Goal: Find specific page/section: Find specific page/section

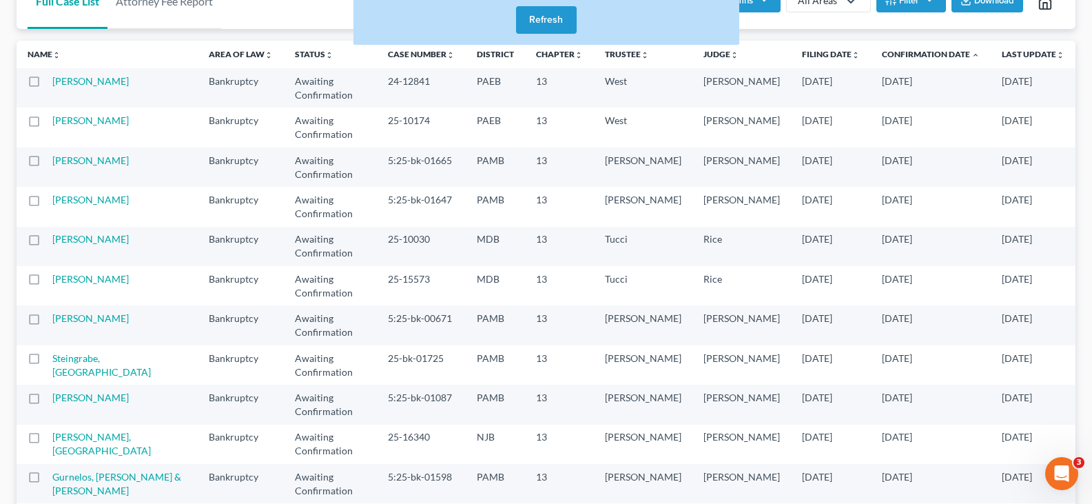
click at [567, 16] on button "Refresh" at bounding box center [546, 20] width 61 height 28
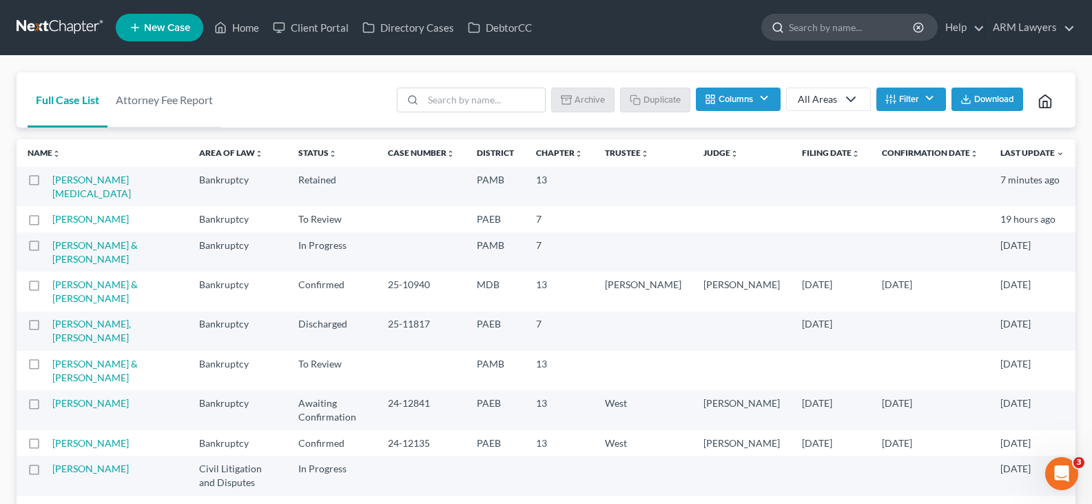
click at [838, 28] on input "search" at bounding box center [852, 27] width 126 height 26
type input "o"
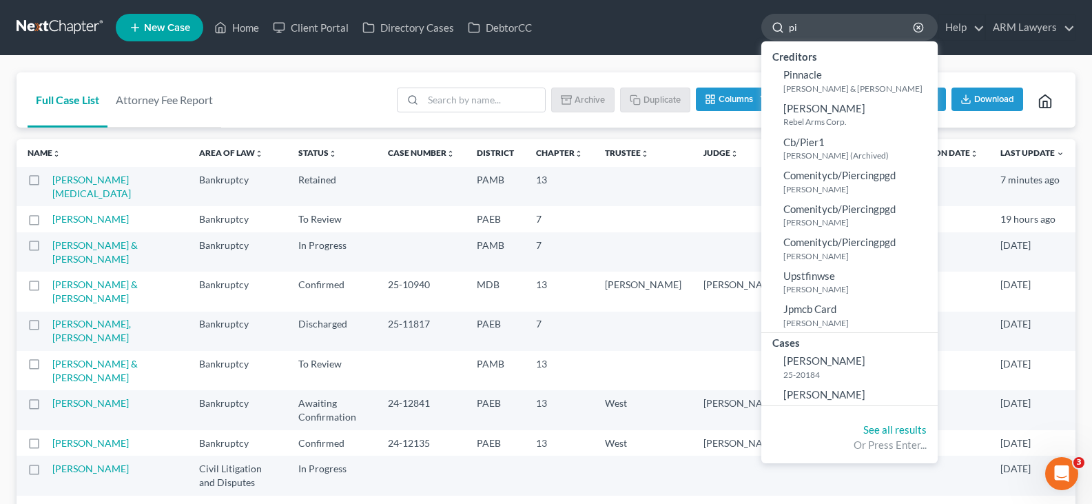
type input "p"
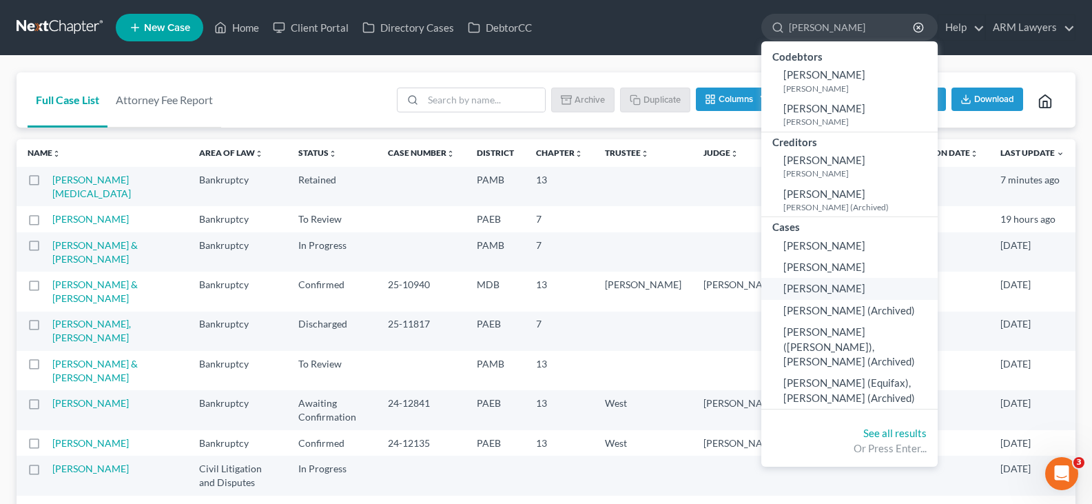
type input "[PERSON_NAME]"
click at [826, 285] on span "[PERSON_NAME]" at bounding box center [825, 288] width 82 height 12
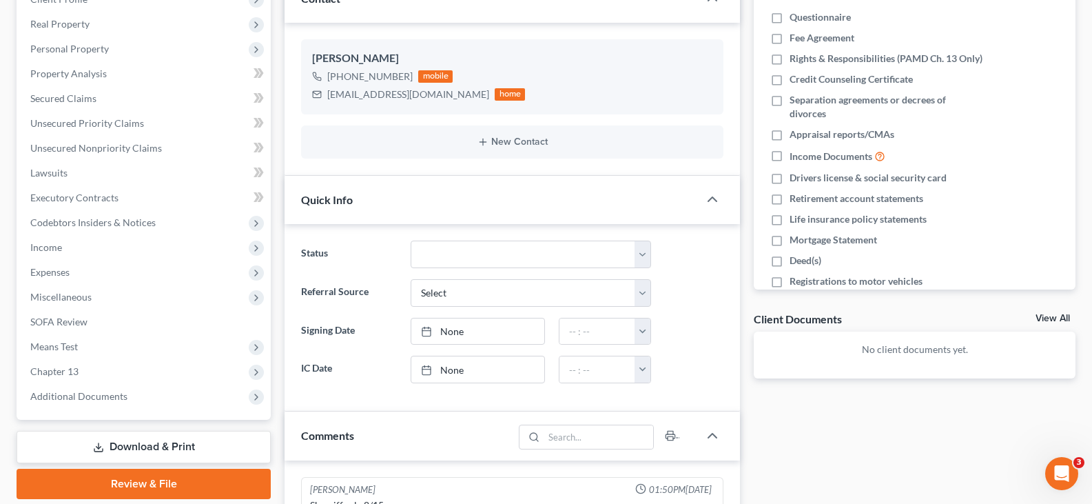
scroll to position [207, 0]
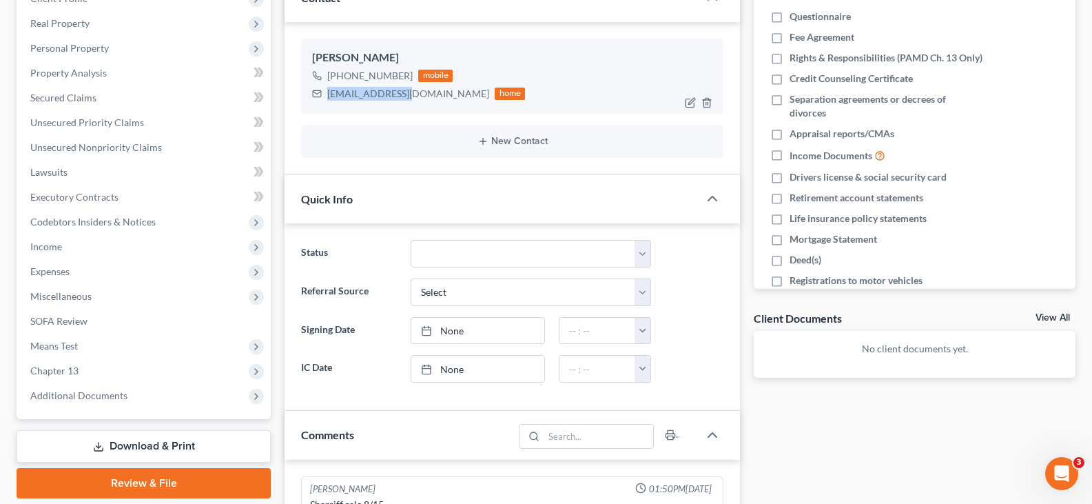
drag, startPoint x: 406, startPoint y: 92, endPoint x: 321, endPoint y: 100, distance: 85.1
click at [321, 100] on div "[EMAIL_ADDRESS][DOMAIN_NAME] home" at bounding box center [418, 94] width 213 height 18
copy div "[EMAIL_ADDRESS][DOMAIN_NAME]"
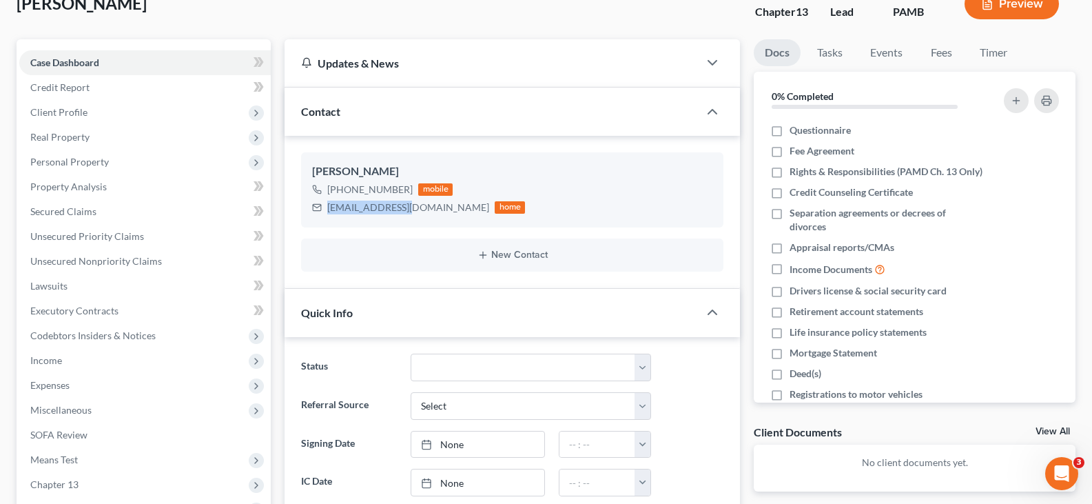
scroll to position [0, 0]
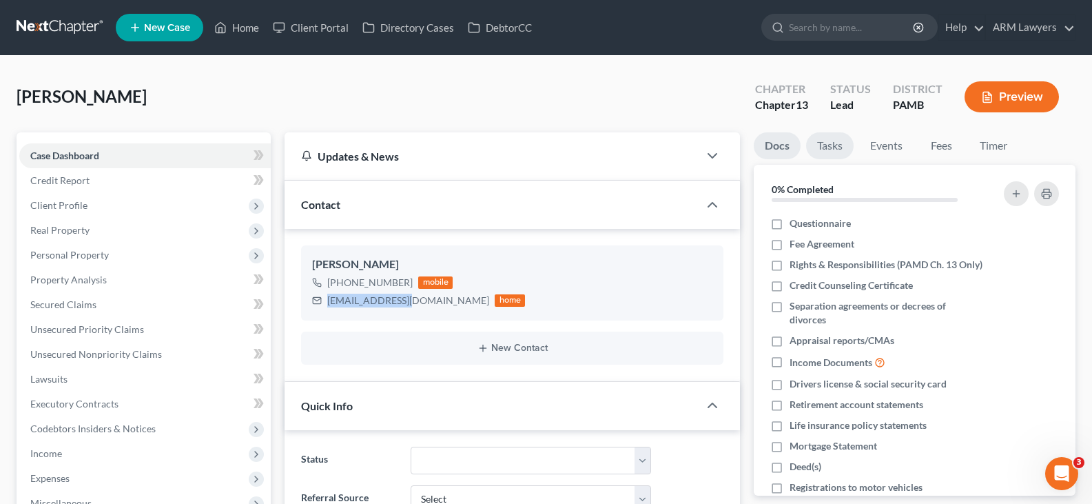
click at [827, 154] on link "Tasks" at bounding box center [830, 145] width 48 height 27
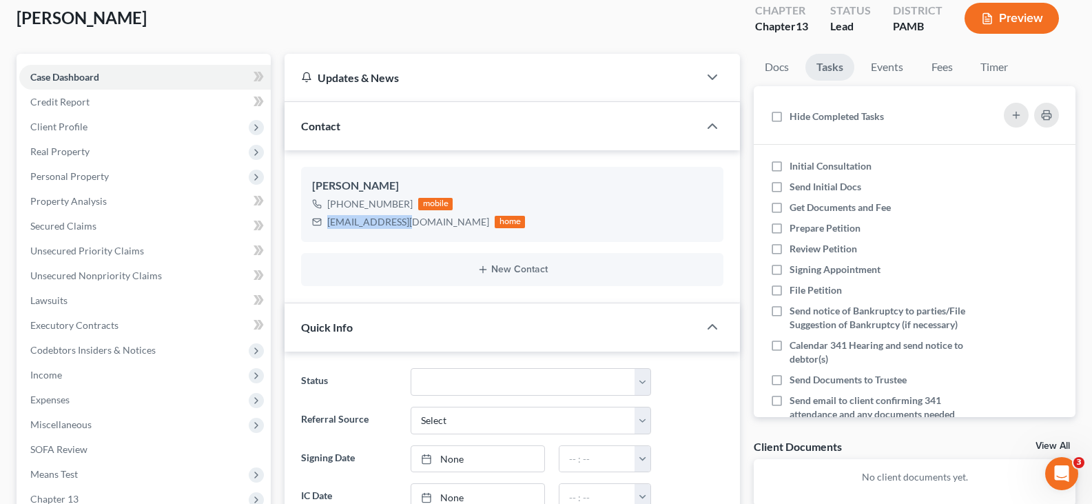
scroll to position [51, 0]
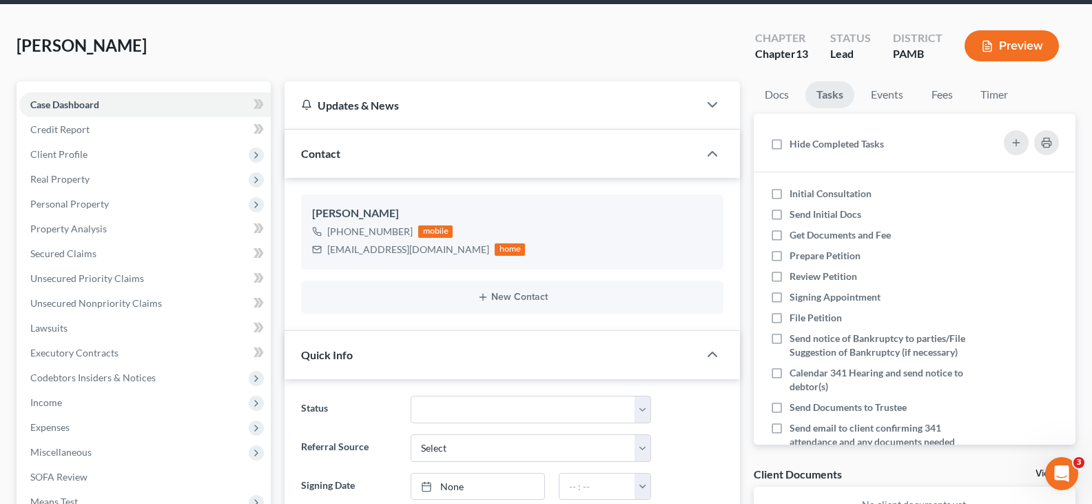
click at [227, 61] on div "[PERSON_NAME] Upgraded Chapter Chapter 13 Status Lead District PAMB Preview" at bounding box center [546, 51] width 1059 height 60
click at [780, 93] on link "Docs" at bounding box center [777, 94] width 46 height 27
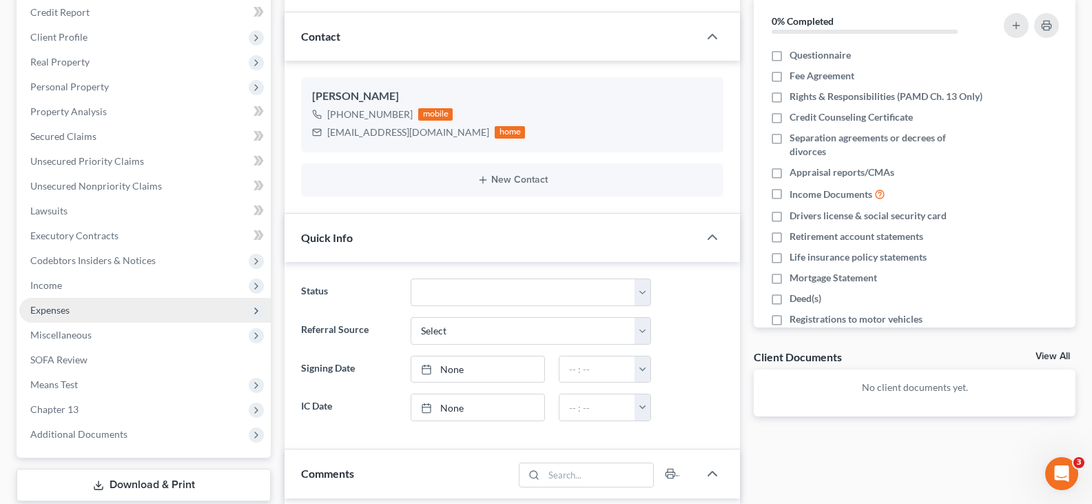
scroll to position [0, 0]
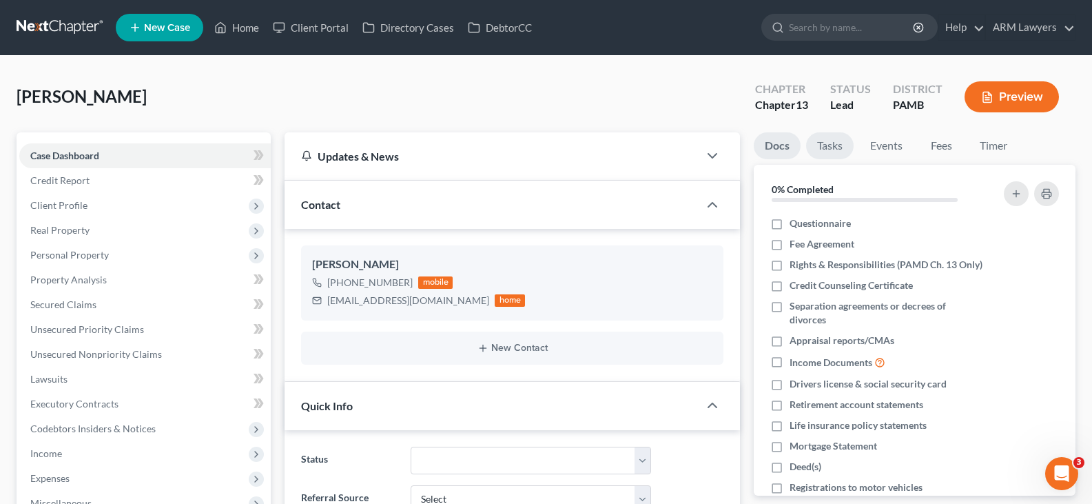
click at [808, 139] on link "Tasks" at bounding box center [830, 145] width 48 height 27
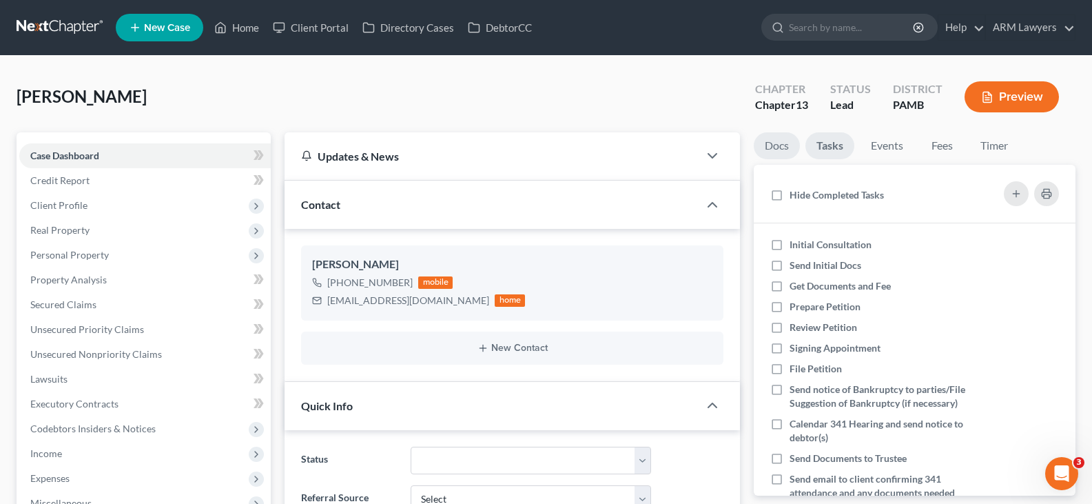
click at [785, 141] on link "Docs" at bounding box center [777, 145] width 46 height 27
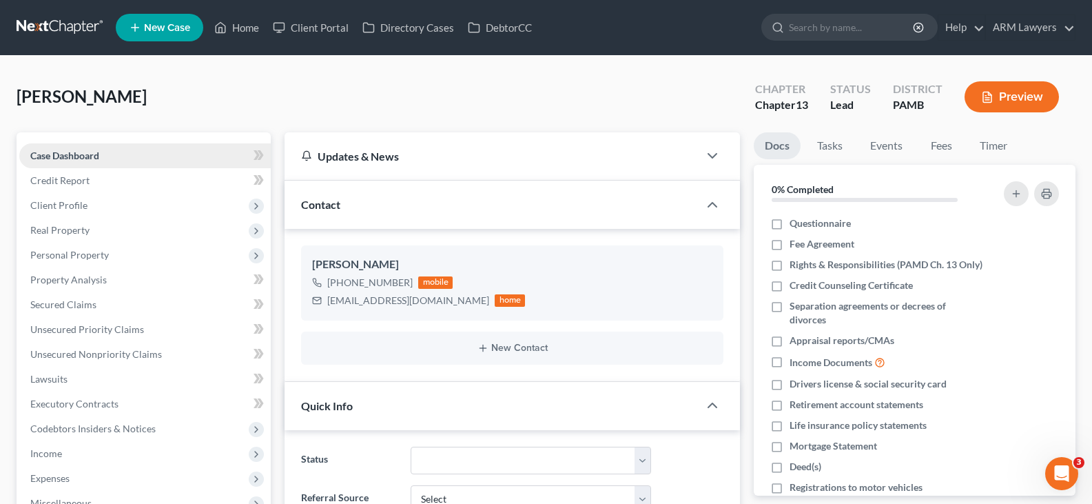
click at [137, 152] on link "Case Dashboard" at bounding box center [145, 155] width 252 height 25
click at [66, 26] on link at bounding box center [61, 27] width 88 height 25
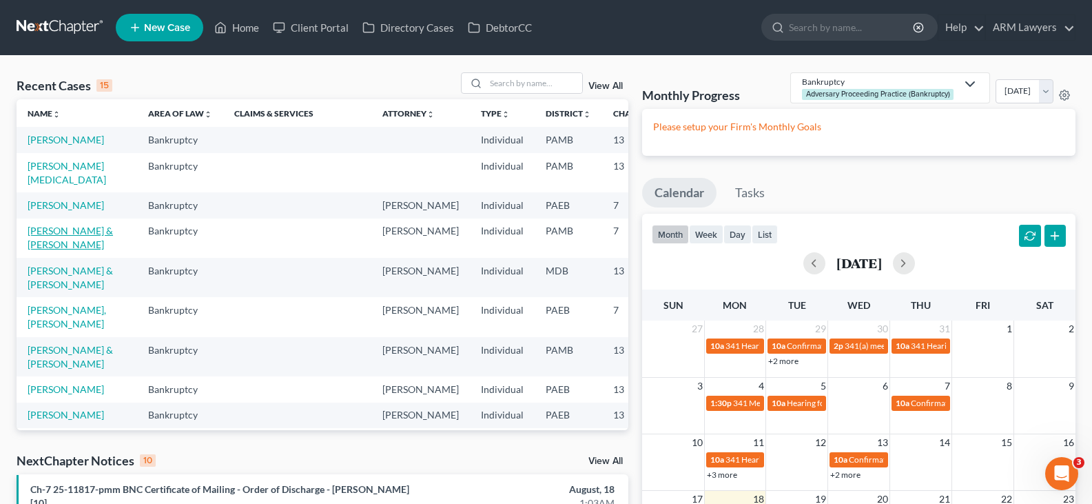
click at [39, 250] on link "[PERSON_NAME] & [PERSON_NAME]" at bounding box center [70, 238] width 85 height 26
select select "1"
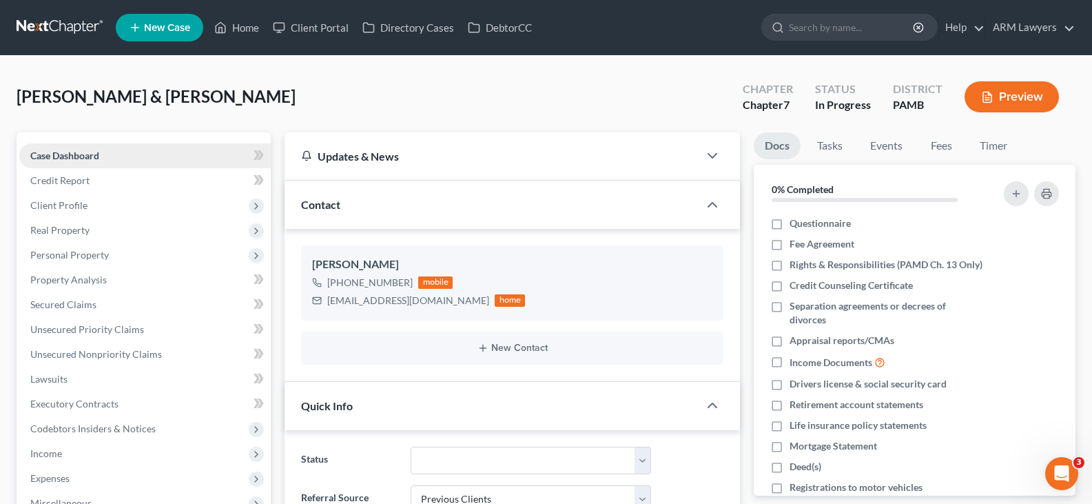
click at [137, 150] on link "Case Dashboard" at bounding box center [145, 155] width 252 height 25
click at [826, 27] on input "search" at bounding box center [852, 27] width 126 height 26
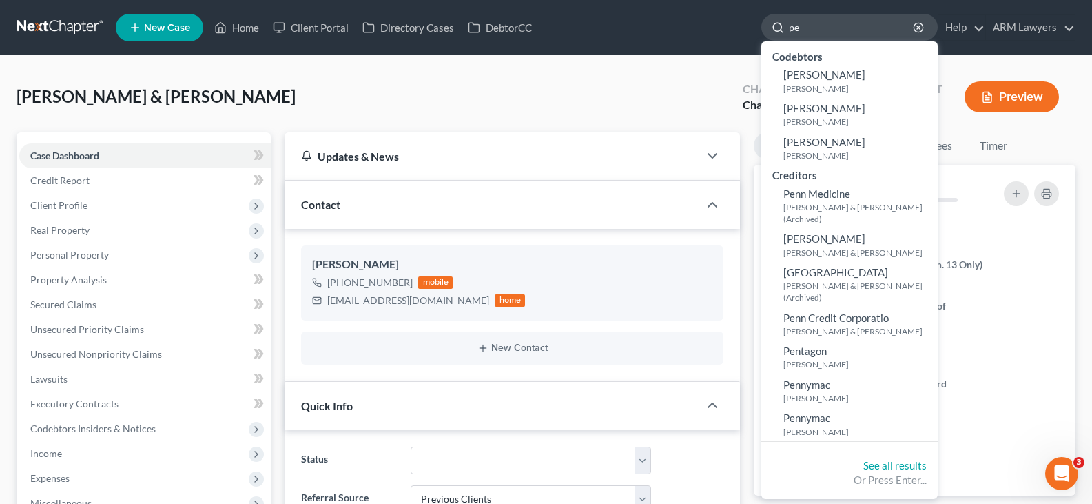
type input "p"
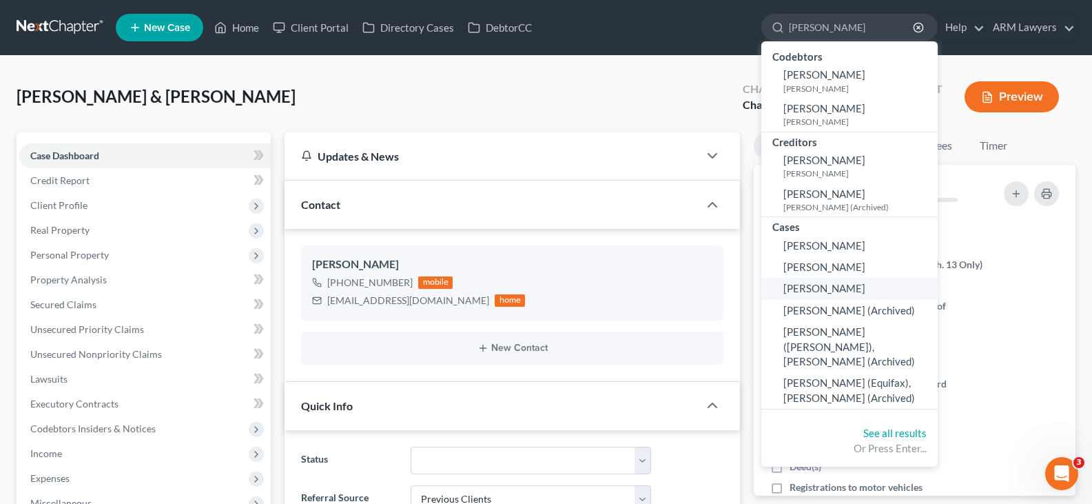
type input "[PERSON_NAME]"
click at [839, 289] on span "[PERSON_NAME]" at bounding box center [825, 288] width 82 height 12
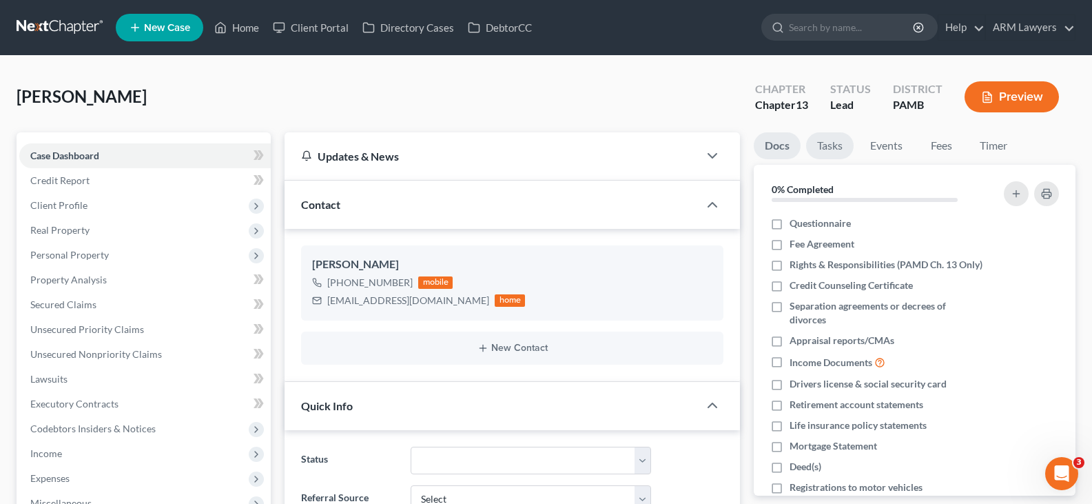
click at [835, 159] on link "Tasks" at bounding box center [830, 145] width 48 height 27
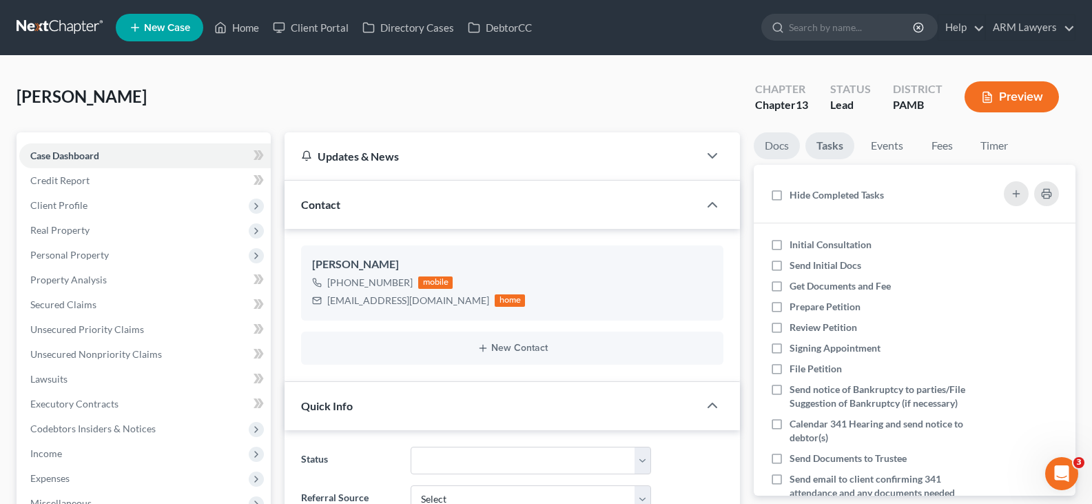
click at [786, 147] on link "Docs" at bounding box center [777, 145] width 46 height 27
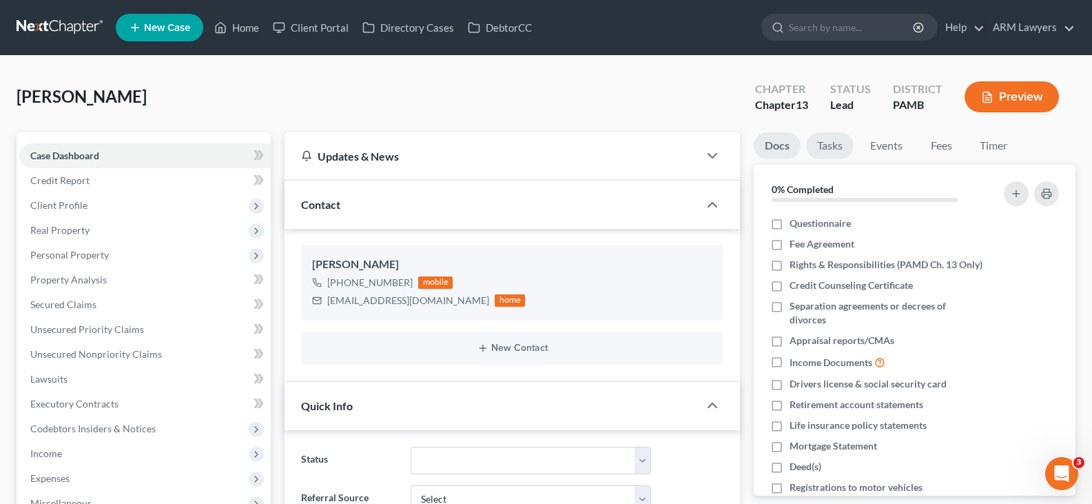
click at [832, 146] on link "Tasks" at bounding box center [830, 145] width 48 height 27
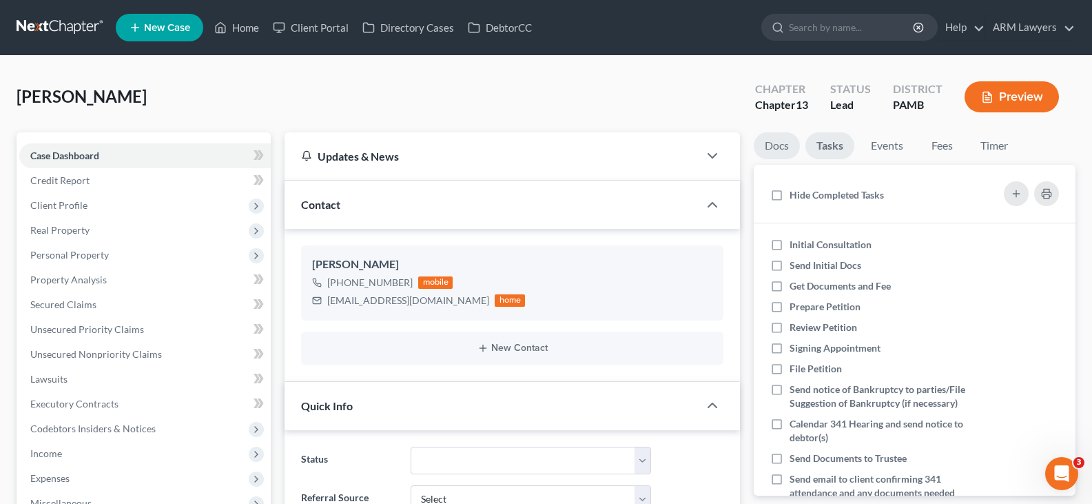
click at [777, 159] on link "Docs" at bounding box center [777, 145] width 46 height 27
